Goal: Check status: Check status

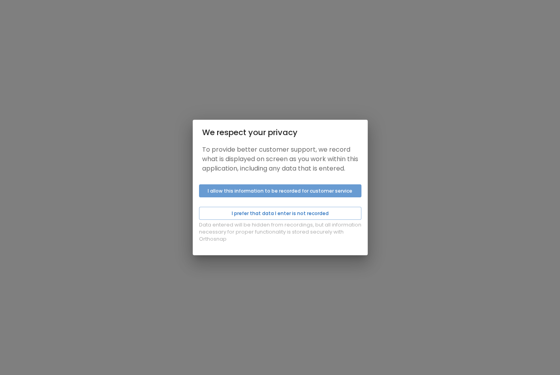
click at [285, 195] on button "I allow this information to be recorded for customer service" at bounding box center [280, 190] width 162 height 13
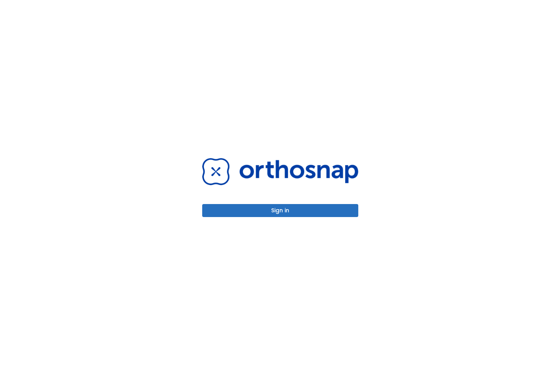
click at [289, 206] on button "Sign in" at bounding box center [280, 210] width 156 height 13
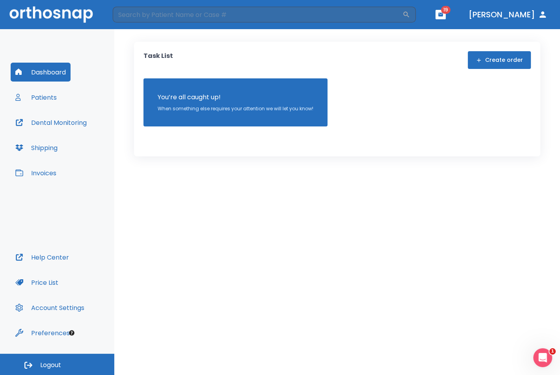
click at [42, 97] on button "Patients" at bounding box center [36, 97] width 51 height 19
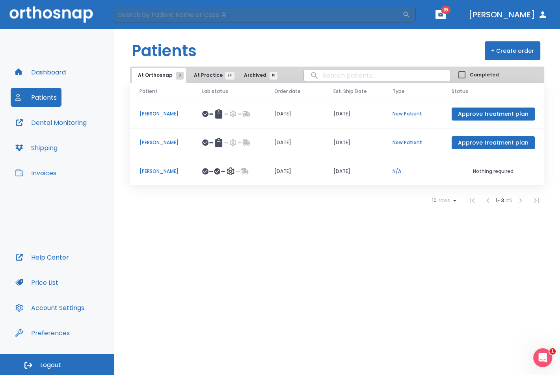
click at [213, 75] on span "At Practice 24" at bounding box center [212, 75] width 36 height 7
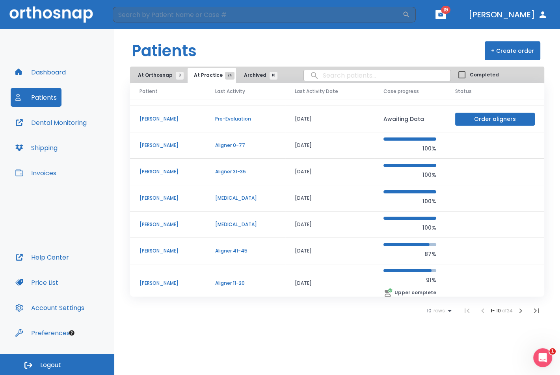
scroll to position [78, 0]
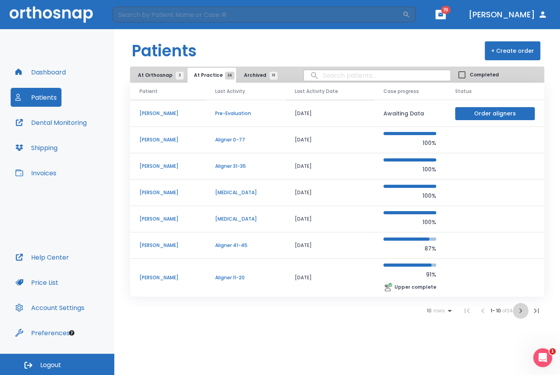
click at [515, 313] on icon "button" at bounding box center [519, 310] width 9 height 9
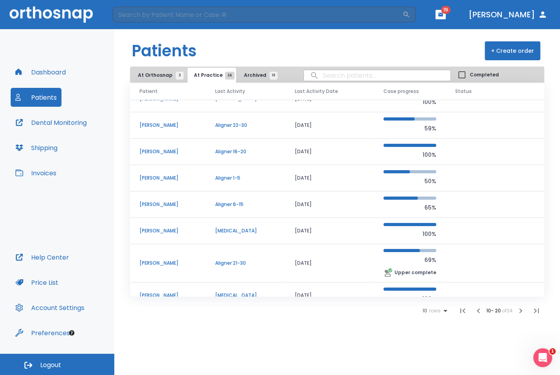
scroll to position [82, 0]
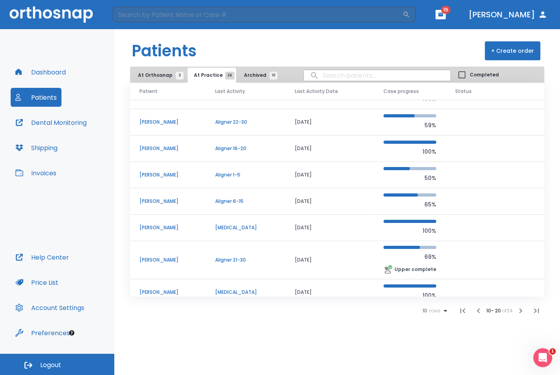
click at [151, 226] on p "[PERSON_NAME]" at bounding box center [167, 227] width 57 height 7
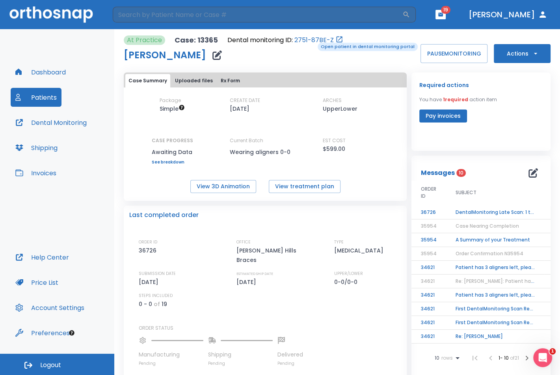
click at [312, 42] on link "2751-87BE-Z" at bounding box center [313, 39] width 39 height 9
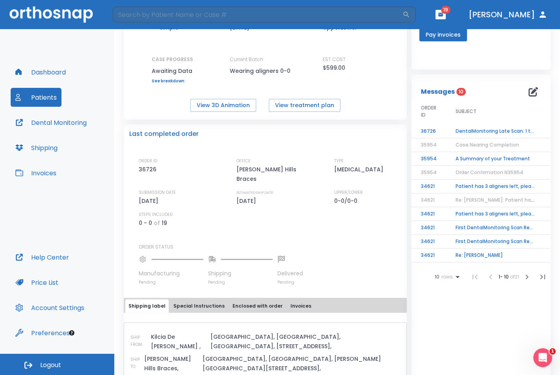
click at [201, 299] on button "Special Instructions" at bounding box center [198, 305] width 57 height 13
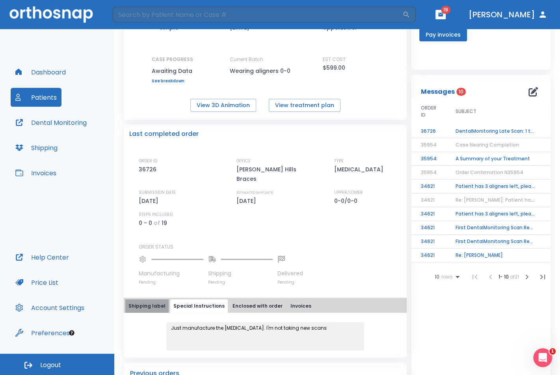
click at [154, 299] on button "Shipping label" at bounding box center [146, 305] width 43 height 13
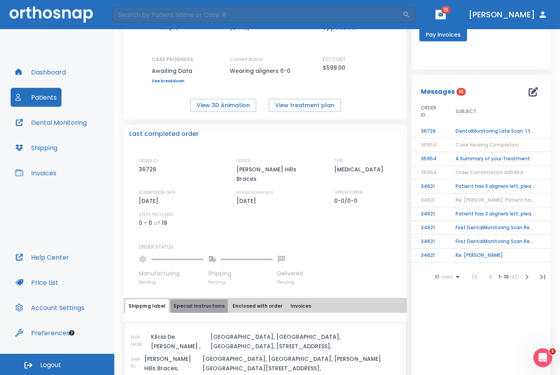
click at [209, 299] on button "Special Instructions" at bounding box center [198, 305] width 57 height 13
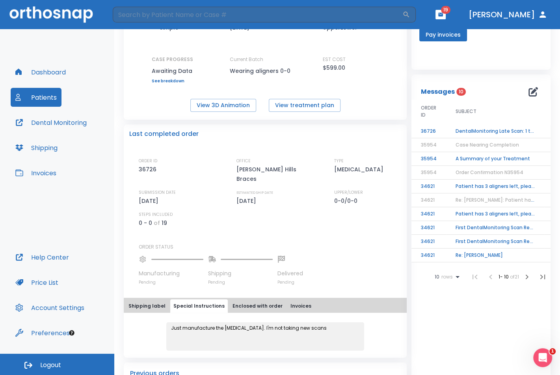
click at [242, 299] on button "Enclosed with order" at bounding box center [257, 305] width 56 height 13
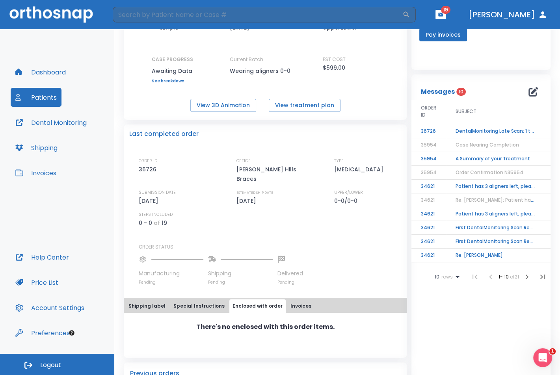
click at [129, 299] on button "Shipping label" at bounding box center [146, 305] width 43 height 13
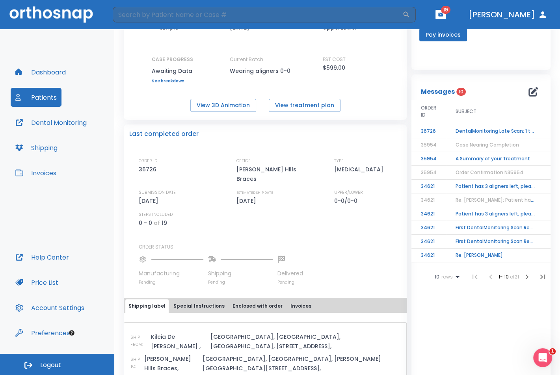
scroll to position [0, 0]
